Goal: Check status: Check status

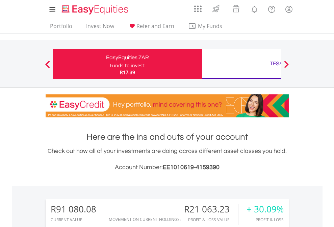
scroll to position [65, 106]
click at [110, 64] on div "Funds to invest:" at bounding box center [128, 65] width 36 height 7
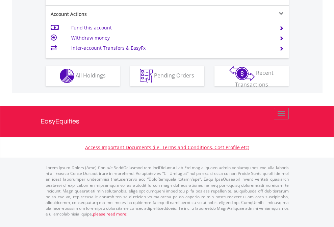
scroll to position [648, 0]
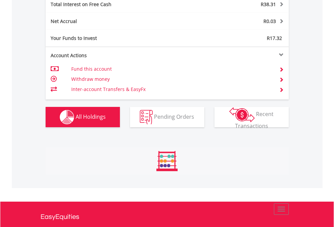
scroll to position [65, 106]
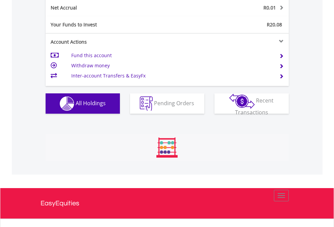
scroll to position [65, 106]
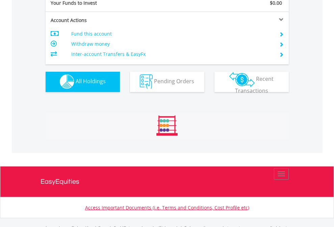
scroll to position [670, 0]
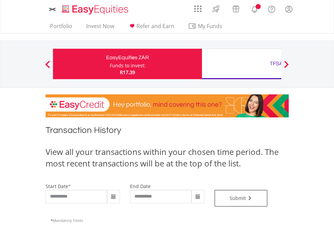
type input "**********"
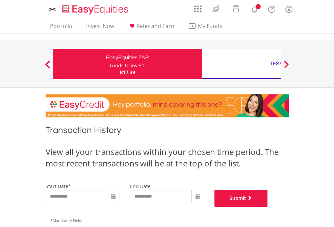
click at [268, 207] on button "Submit" at bounding box center [241, 198] width 53 height 17
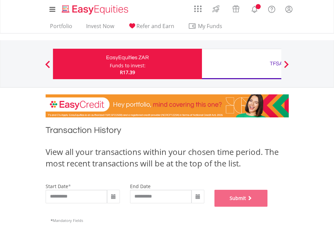
scroll to position [274, 0]
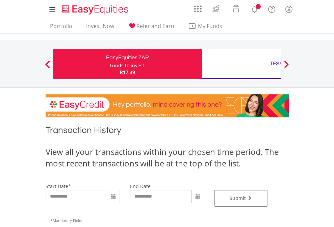
click at [242, 64] on div "TFSA" at bounding box center [276, 63] width 141 height 9
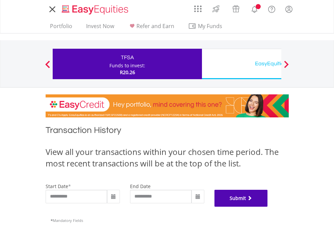
click at [268, 207] on button "Submit" at bounding box center [241, 198] width 53 height 17
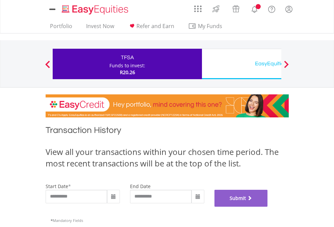
scroll to position [274, 0]
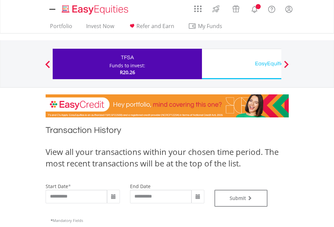
click at [242, 64] on div "EasyEquities USD" at bounding box center [276, 63] width 141 height 9
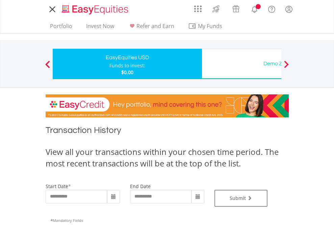
type input "**********"
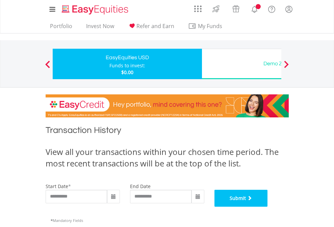
click at [268, 207] on button "Submit" at bounding box center [241, 198] width 53 height 17
